Goal: Information Seeking & Learning: Learn about a topic

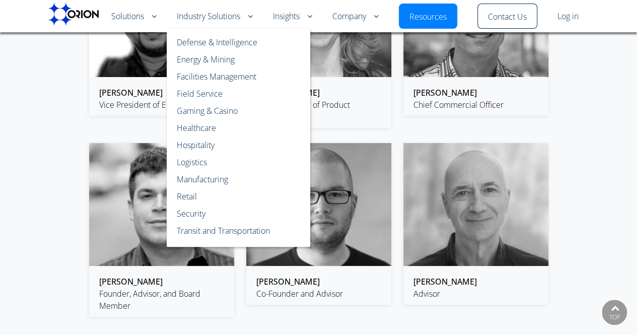
scroll to position [1812, 0]
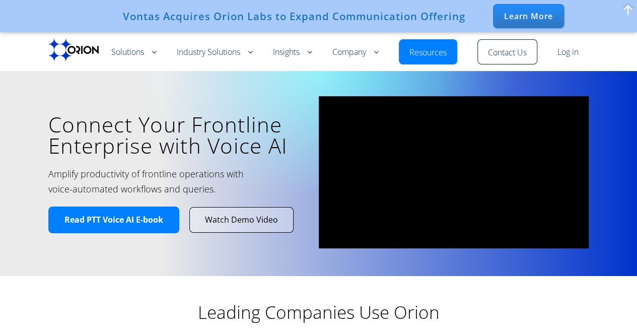
click at [521, 15] on div "Learn More" at bounding box center [528, 16] width 71 height 24
